Goal: Navigation & Orientation: Find specific page/section

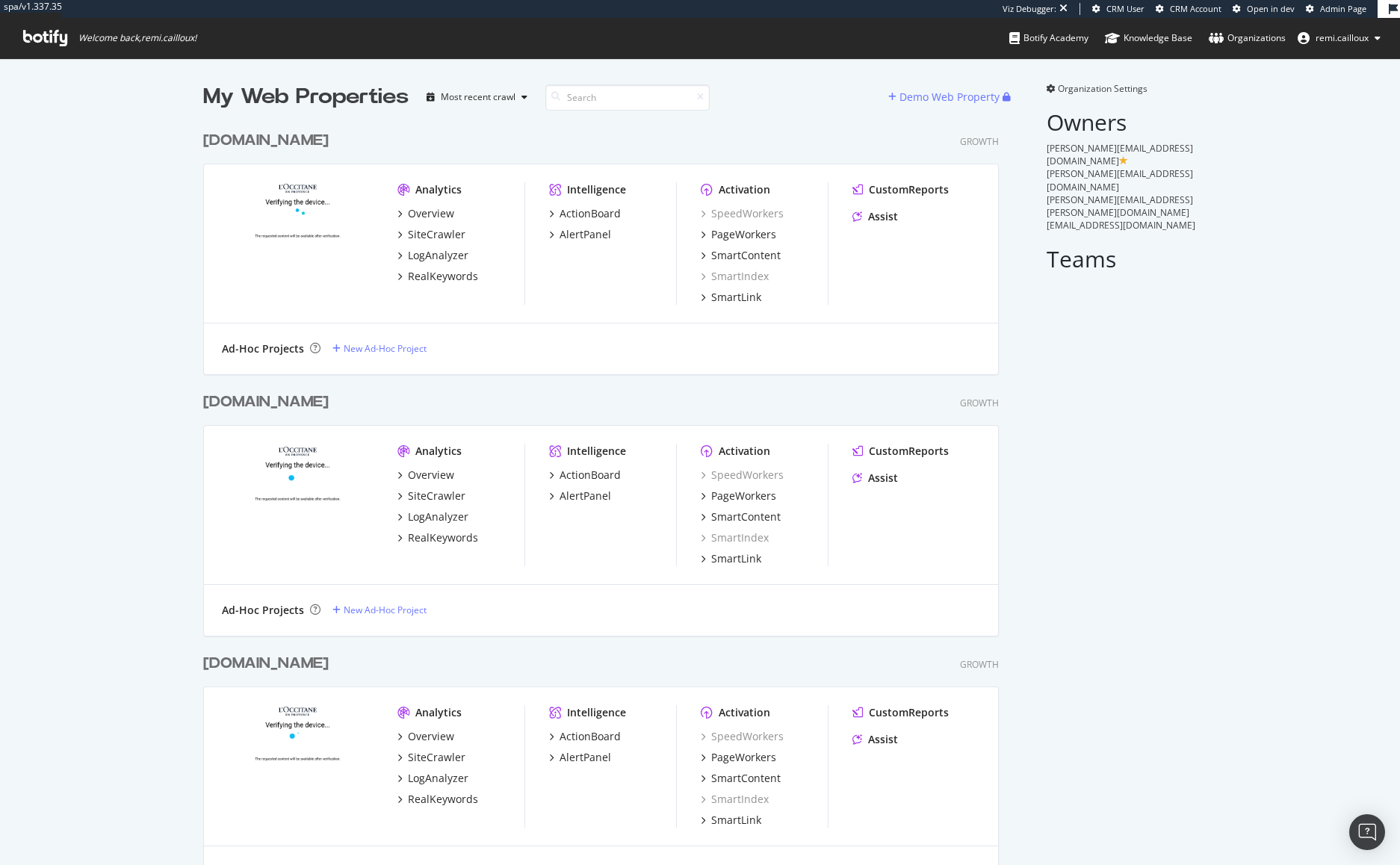
scroll to position [773, 796]
click at [295, 151] on div "[DOMAIN_NAME]" at bounding box center [266, 141] width 126 height 22
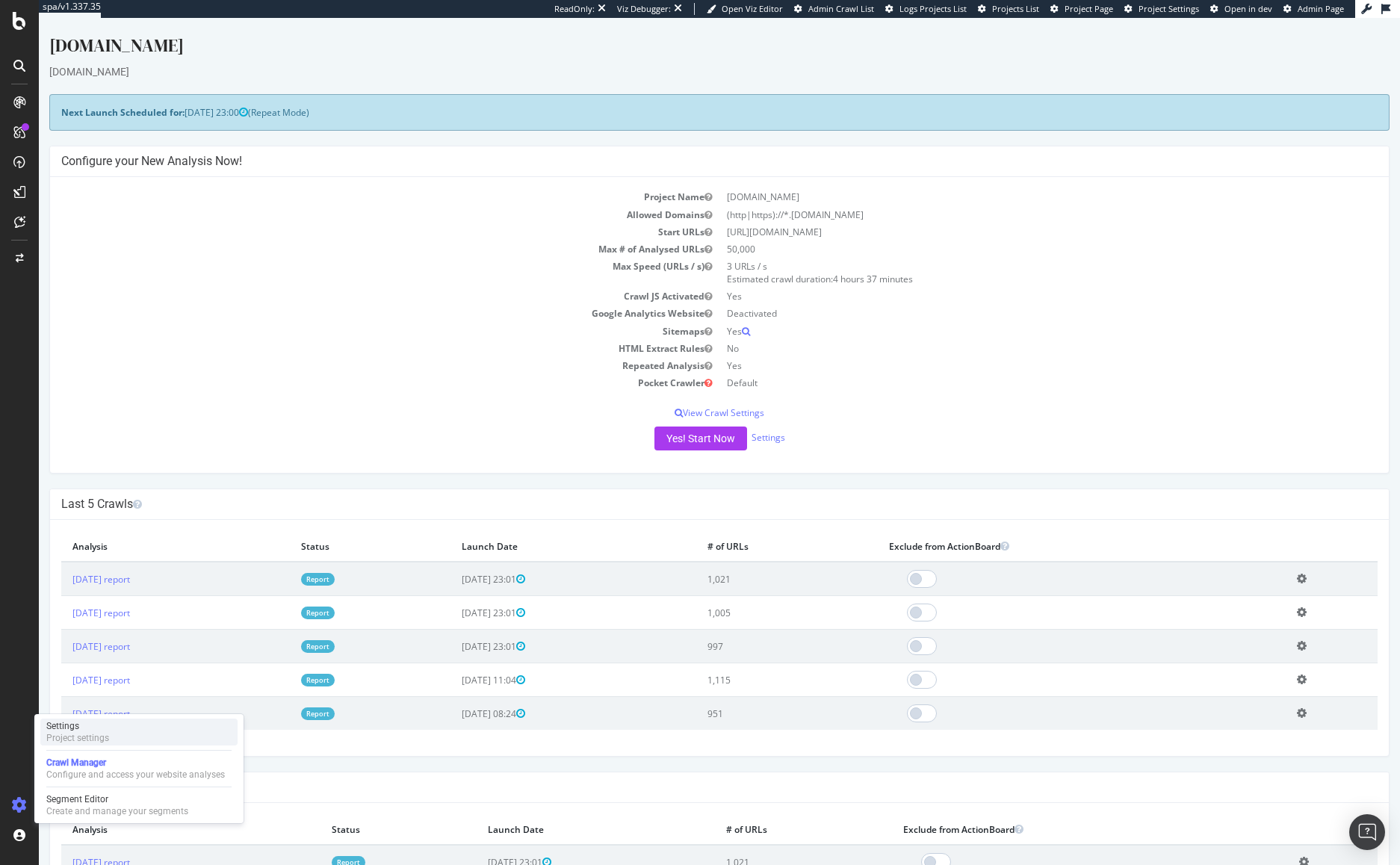
click at [88, 735] on div "Project settings" at bounding box center [77, 738] width 63 height 12
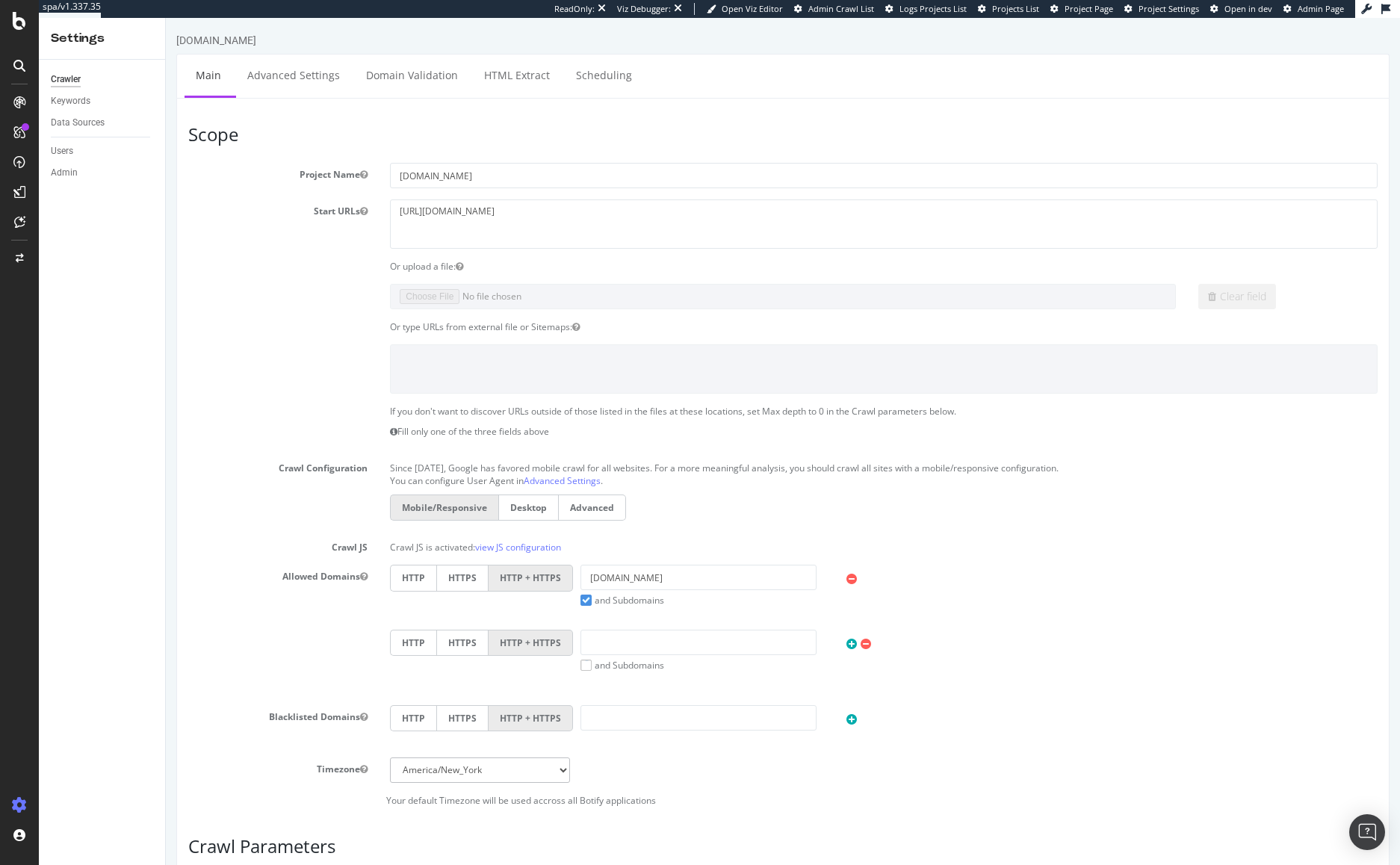
click at [98, 131] on div "Data Sources" at bounding box center [108, 122] width 115 height 22
click at [98, 126] on div "Data Sources" at bounding box center [77, 122] width 54 height 16
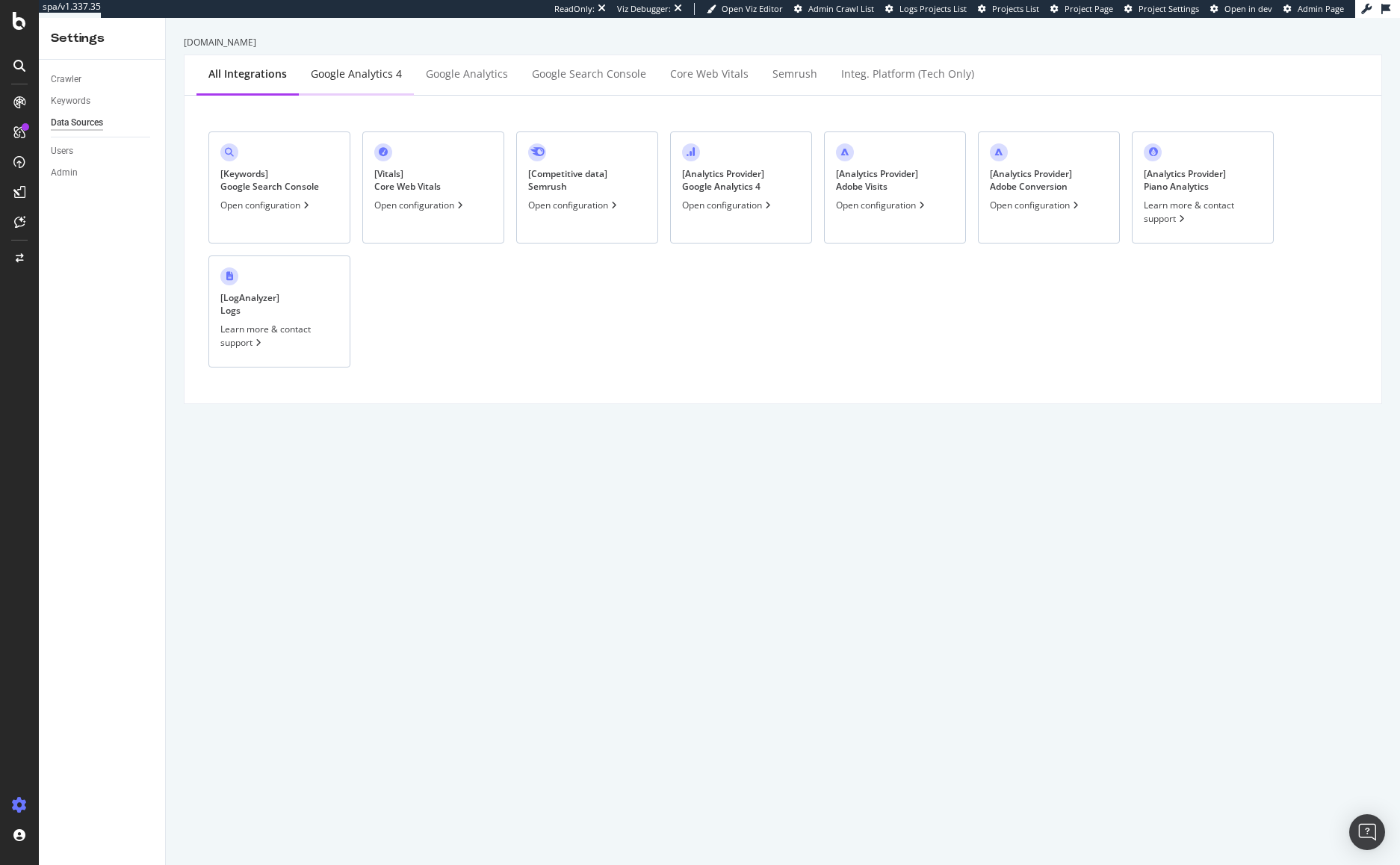
click at [357, 83] on div "Google Analytics 4" at bounding box center [356, 75] width 115 height 41
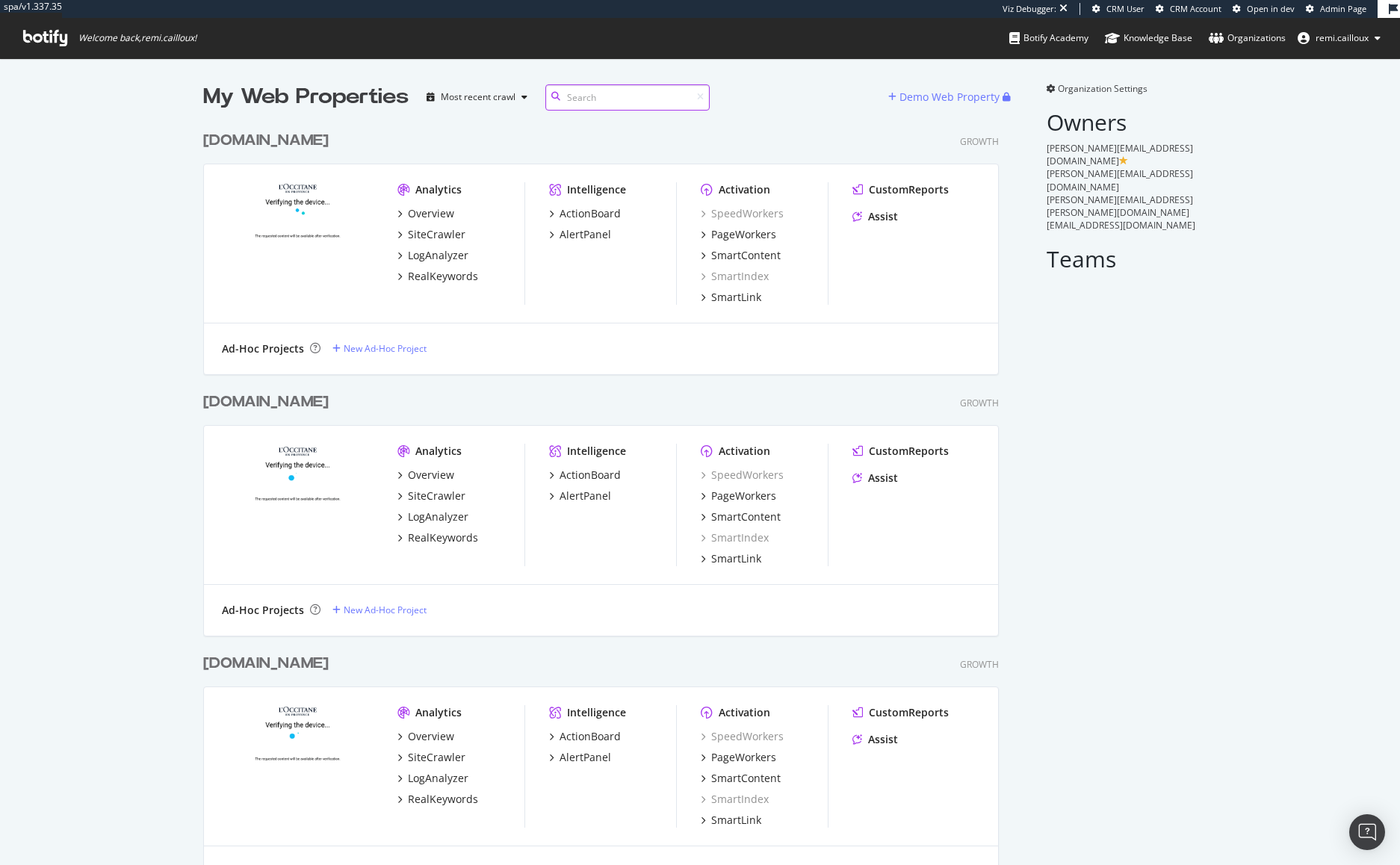
scroll to position [773, 796]
click at [281, 405] on div "[DOMAIN_NAME]" at bounding box center [266, 402] width 126 height 22
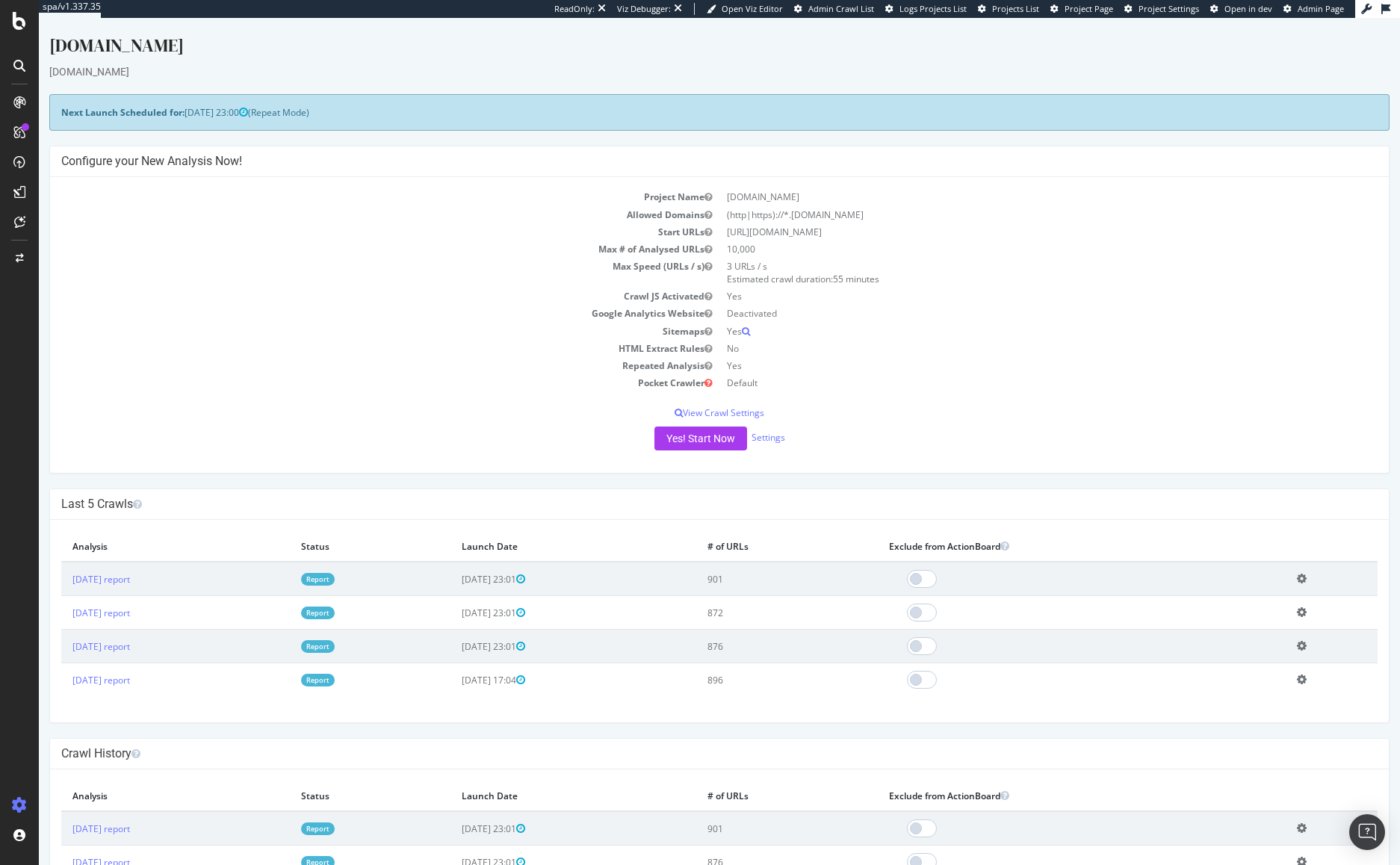
click at [1088, 8] on span "Project Page" at bounding box center [1089, 8] width 49 height 11
